Goal: Find contact information: Find contact information

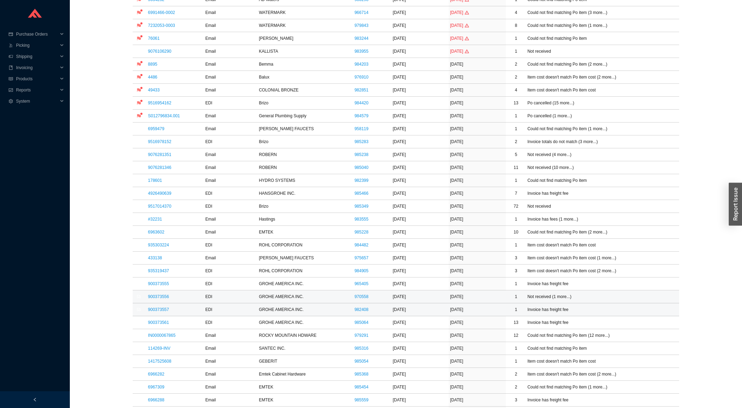
scroll to position [149, 0]
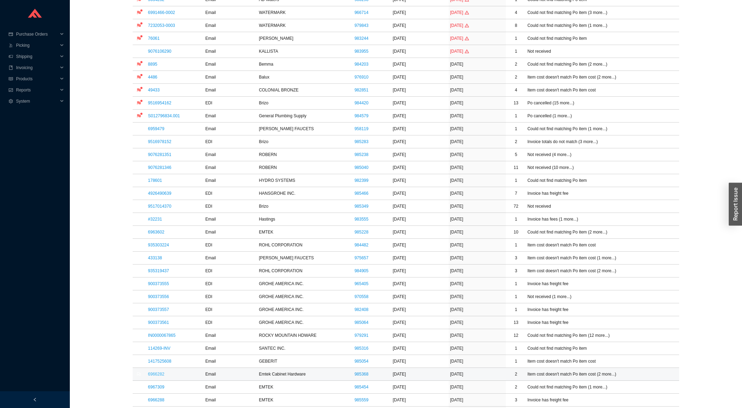
click at [162, 374] on link "6966282" at bounding box center [156, 374] width 16 height 5
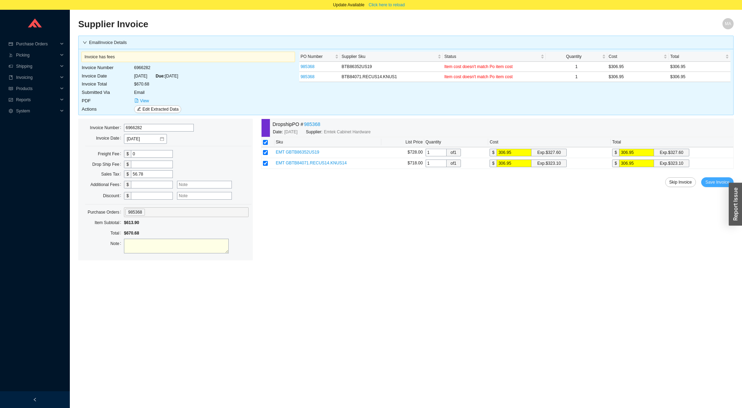
click at [715, 179] on button "Save Invoice" at bounding box center [717, 182] width 32 height 10
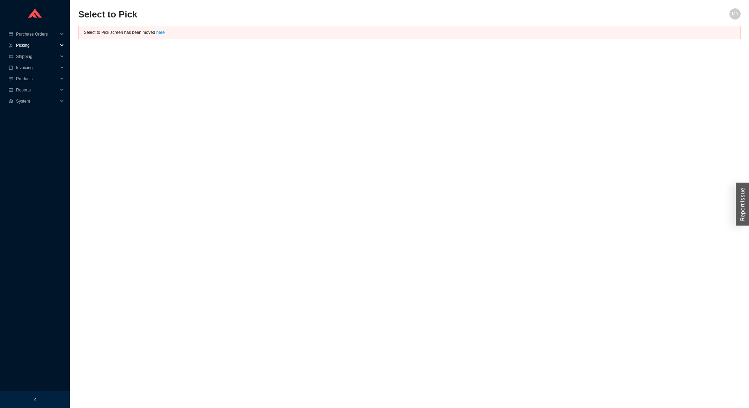
click at [45, 41] on span "Picking" at bounding box center [37, 45] width 42 height 11
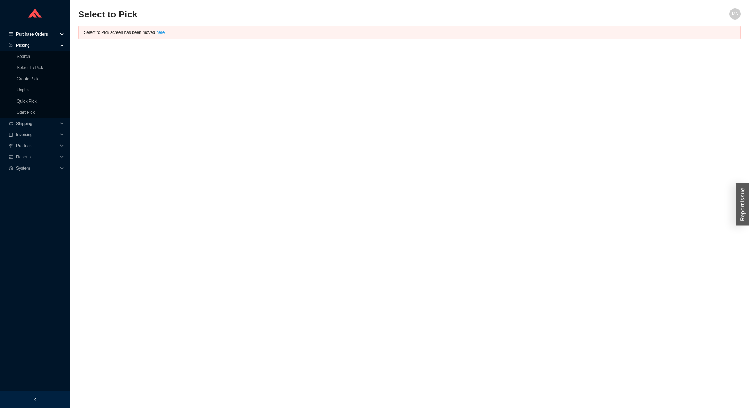
click at [41, 33] on span "Purchase Orders" at bounding box center [37, 34] width 42 height 11
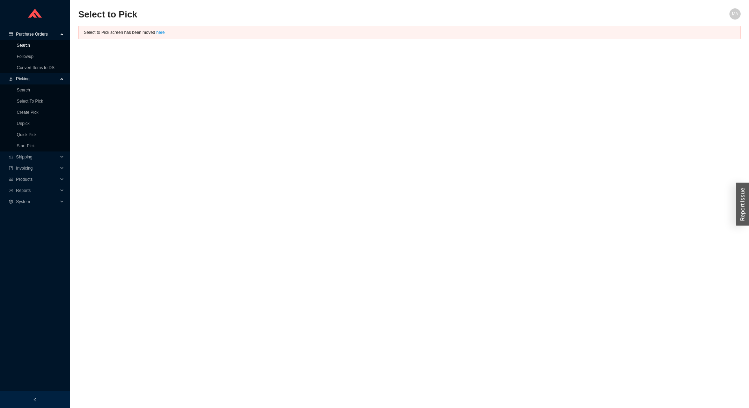
click at [30, 43] on link "Search" at bounding box center [23, 45] width 13 height 5
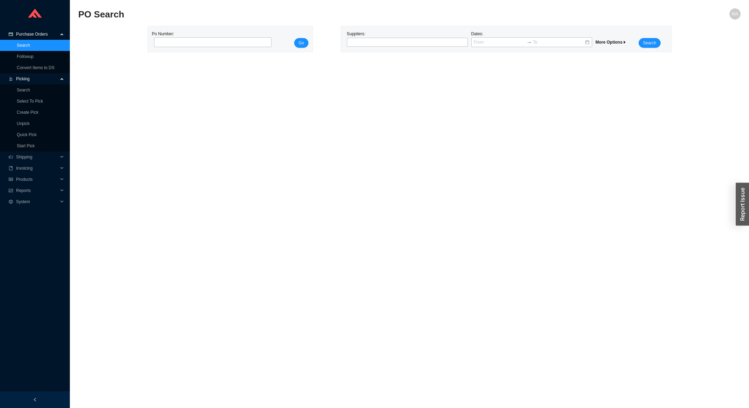
click at [357, 34] on div "Suppliers:" at bounding box center [407, 38] width 124 height 17
click at [358, 37] on div "Suppliers:" at bounding box center [407, 38] width 124 height 17
click at [358, 43] on div at bounding box center [404, 42] width 112 height 7
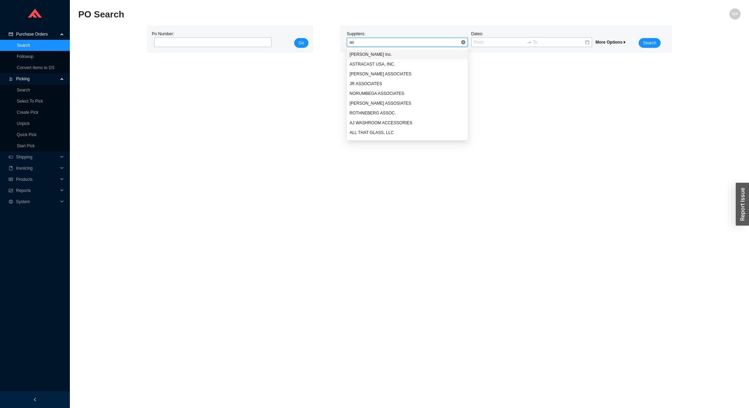
type input "ash"
click at [351, 54] on div "Ashley Norton Inc." at bounding box center [407, 54] width 115 height 6
drag, startPoint x: 632, startPoint y: 44, endPoint x: 638, endPoint y: 45, distance: 6.2
click at [632, 44] on div "Suppliers: Ashley Norton Inc. Dates: More Options Search" at bounding box center [506, 38] width 322 height 17
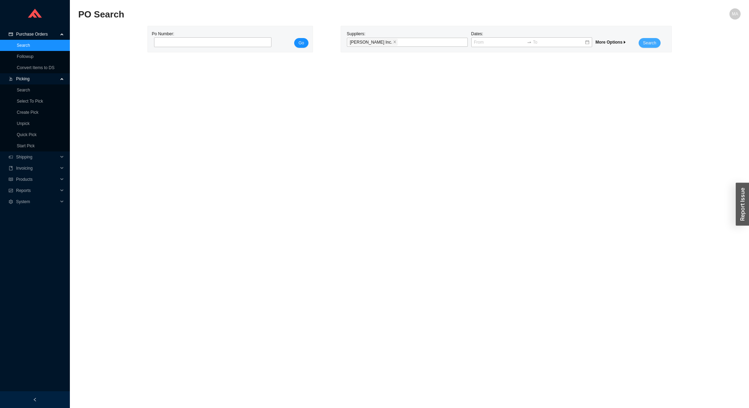
click at [642, 46] on button "Search" at bounding box center [649, 43] width 22 height 10
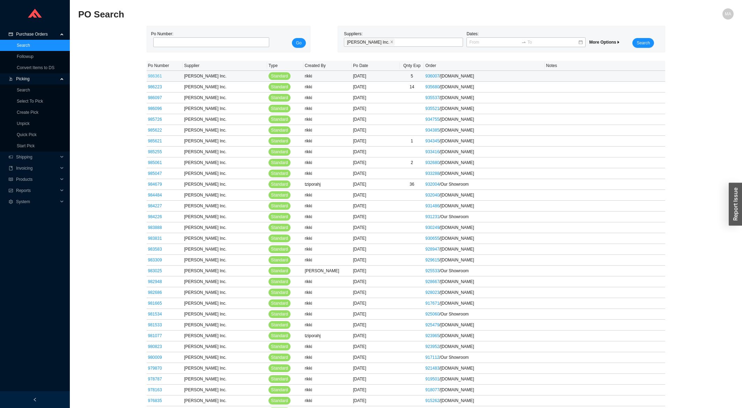
click at [153, 78] on link "986361" at bounding box center [155, 76] width 14 height 5
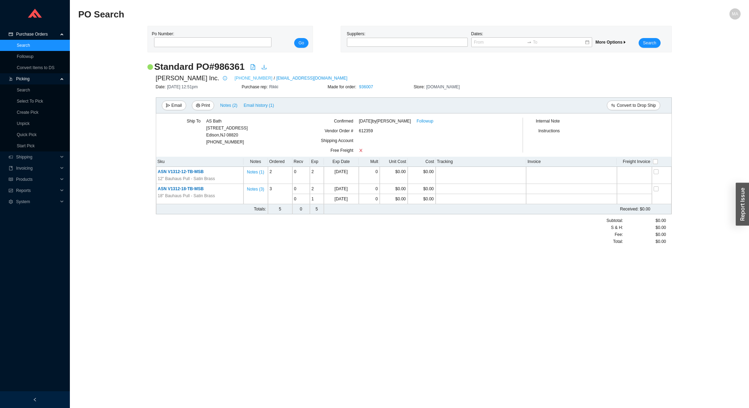
click at [235, 80] on link "973-835-4027" at bounding box center [254, 78] width 38 height 7
